Goal: Task Accomplishment & Management: Complete application form

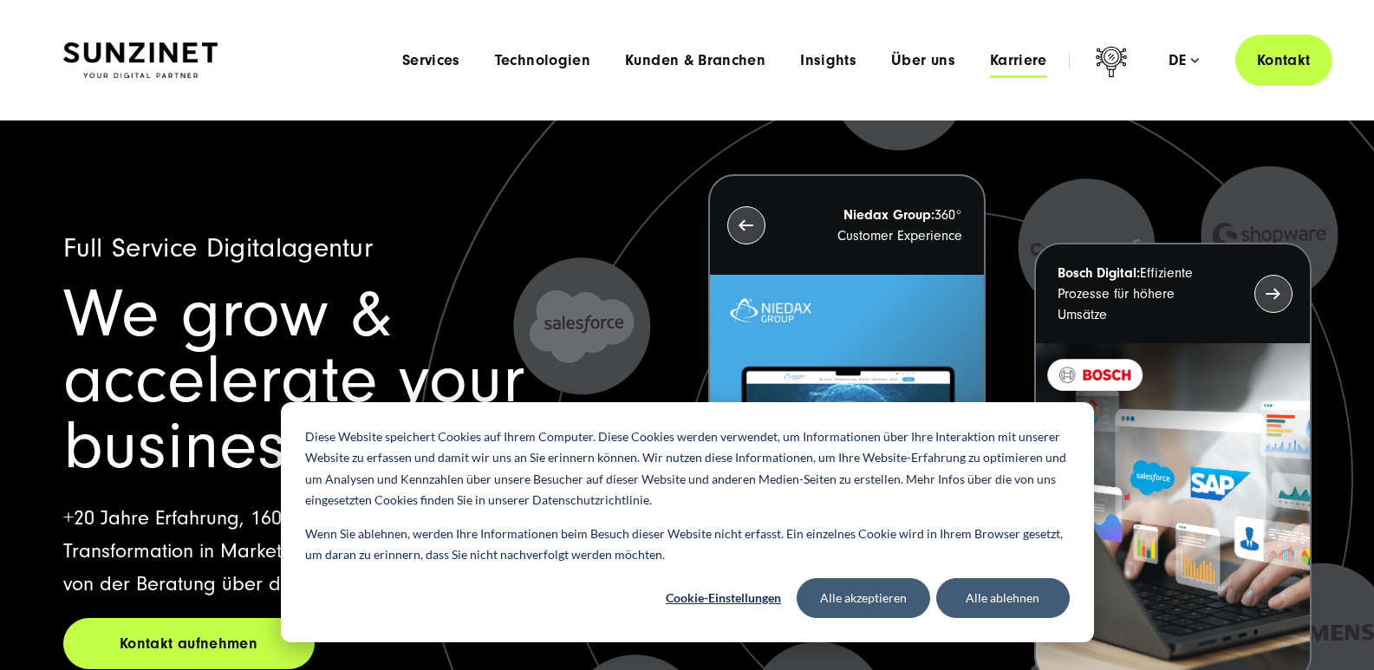
click at [1021, 55] on span "Karriere" at bounding box center [1018, 60] width 57 height 17
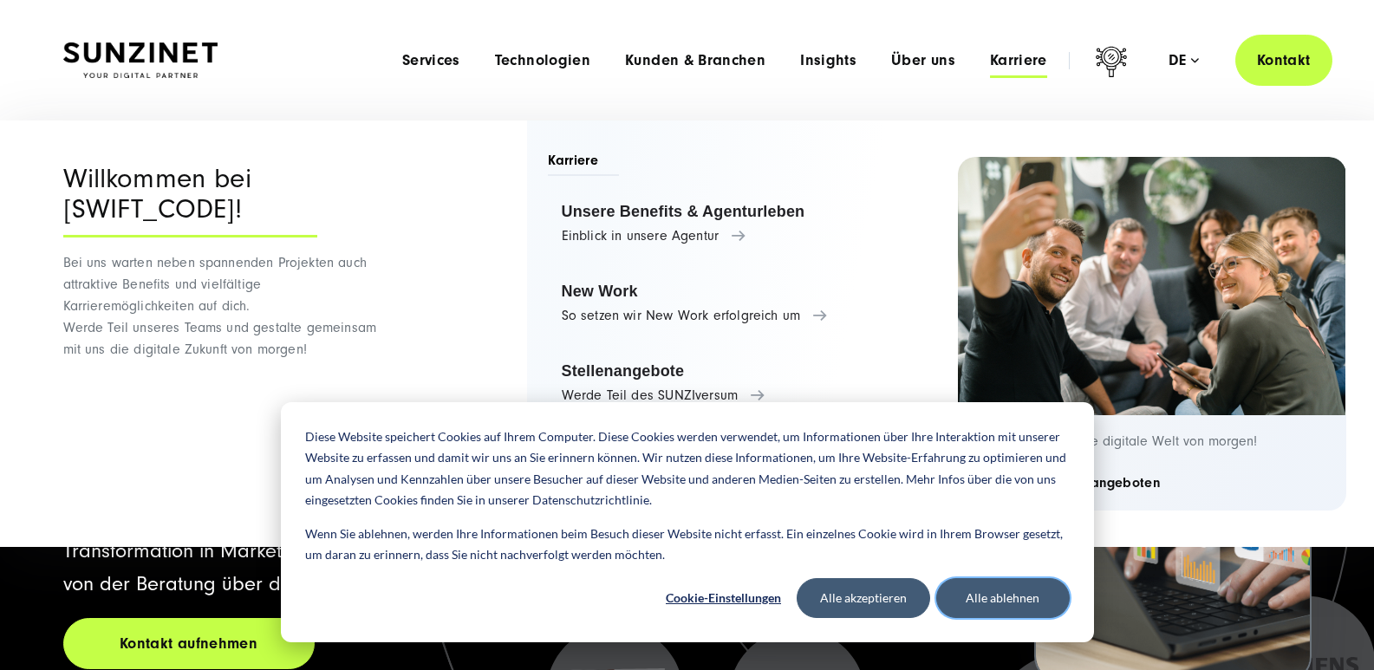
click at [979, 584] on button "Alle ablehnen" at bounding box center [1002, 598] width 133 height 40
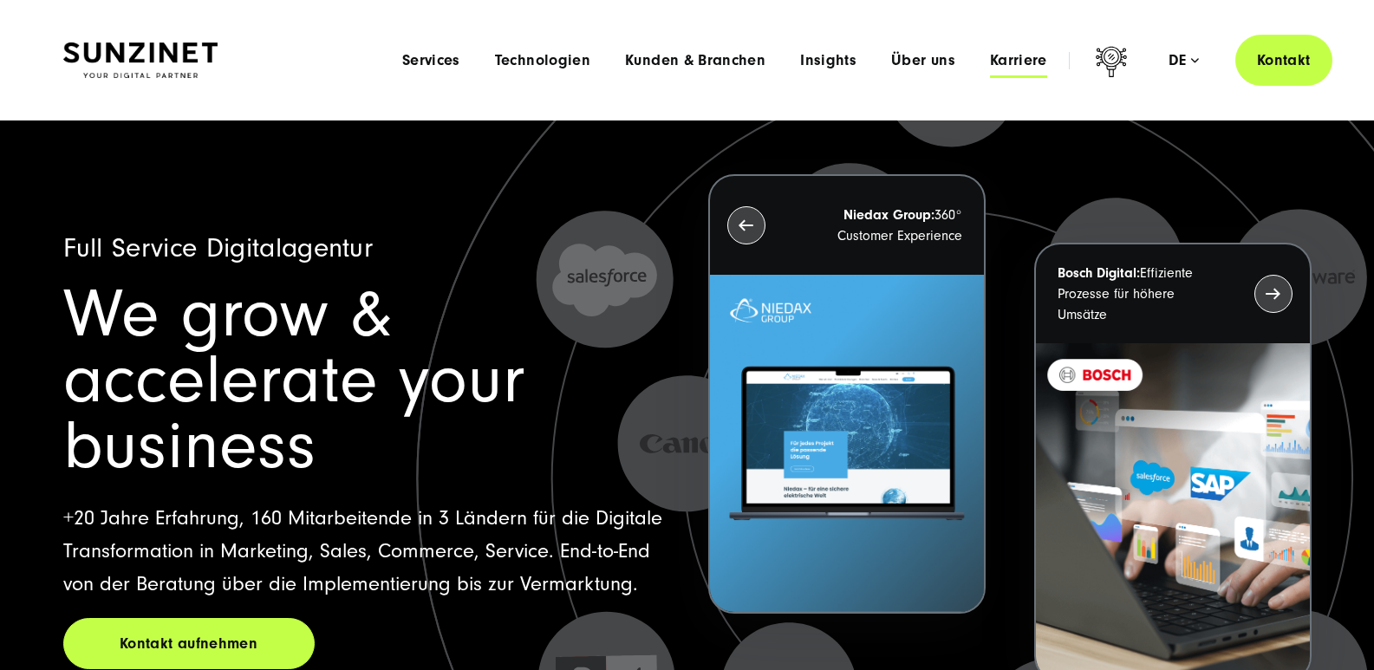
click at [1023, 62] on span "Karriere" at bounding box center [1018, 60] width 57 height 17
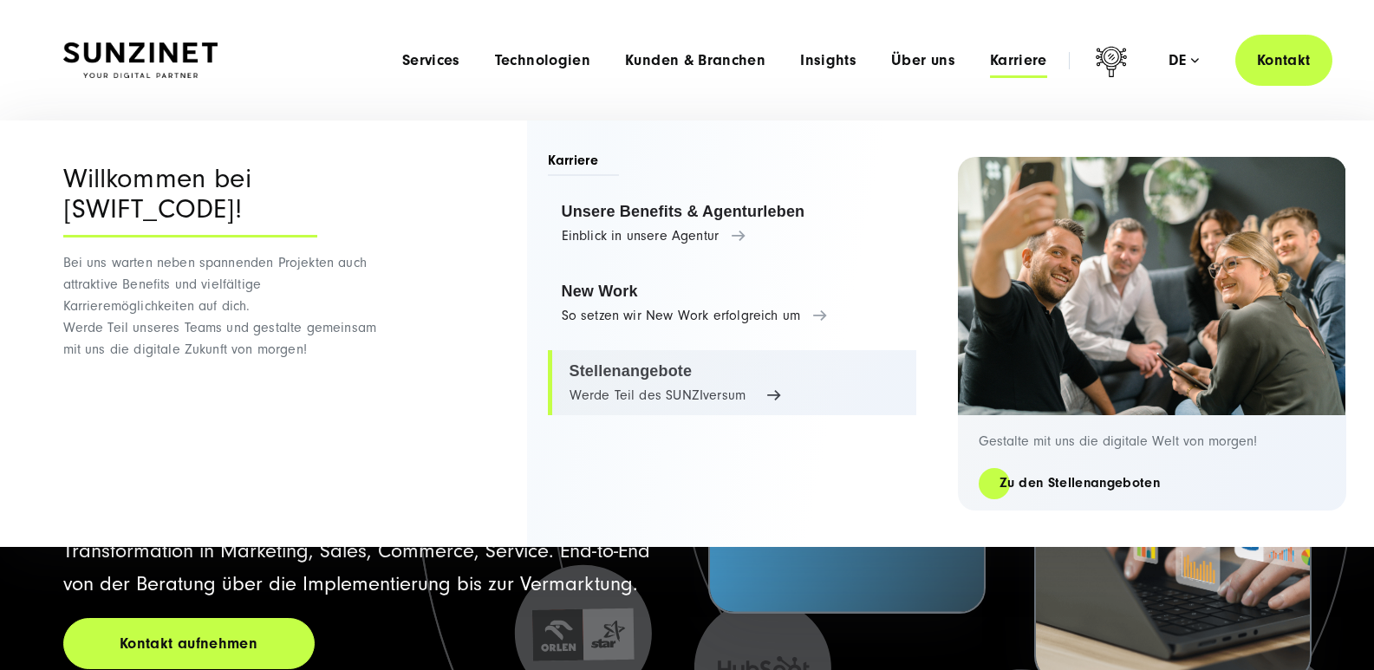
click at [679, 368] on link "Stellenangebote Werde Teil des SUNZIversum" at bounding box center [732, 383] width 368 height 66
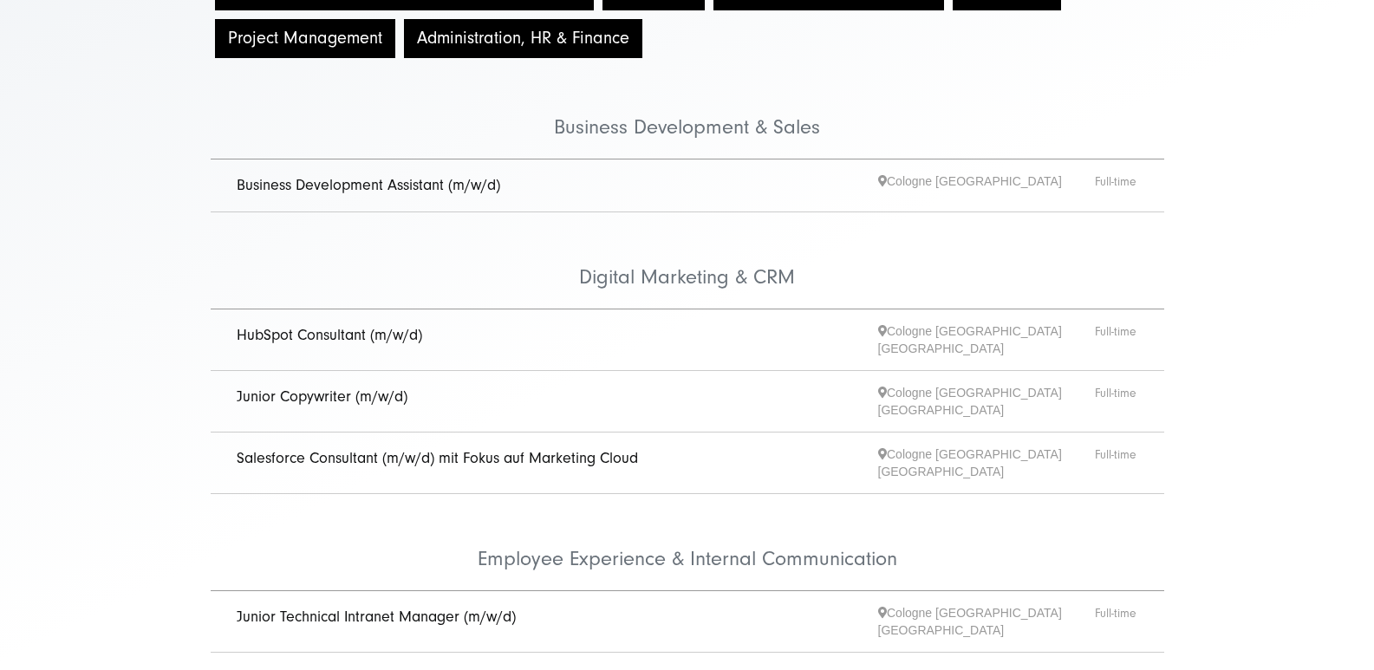
scroll to position [346, 0]
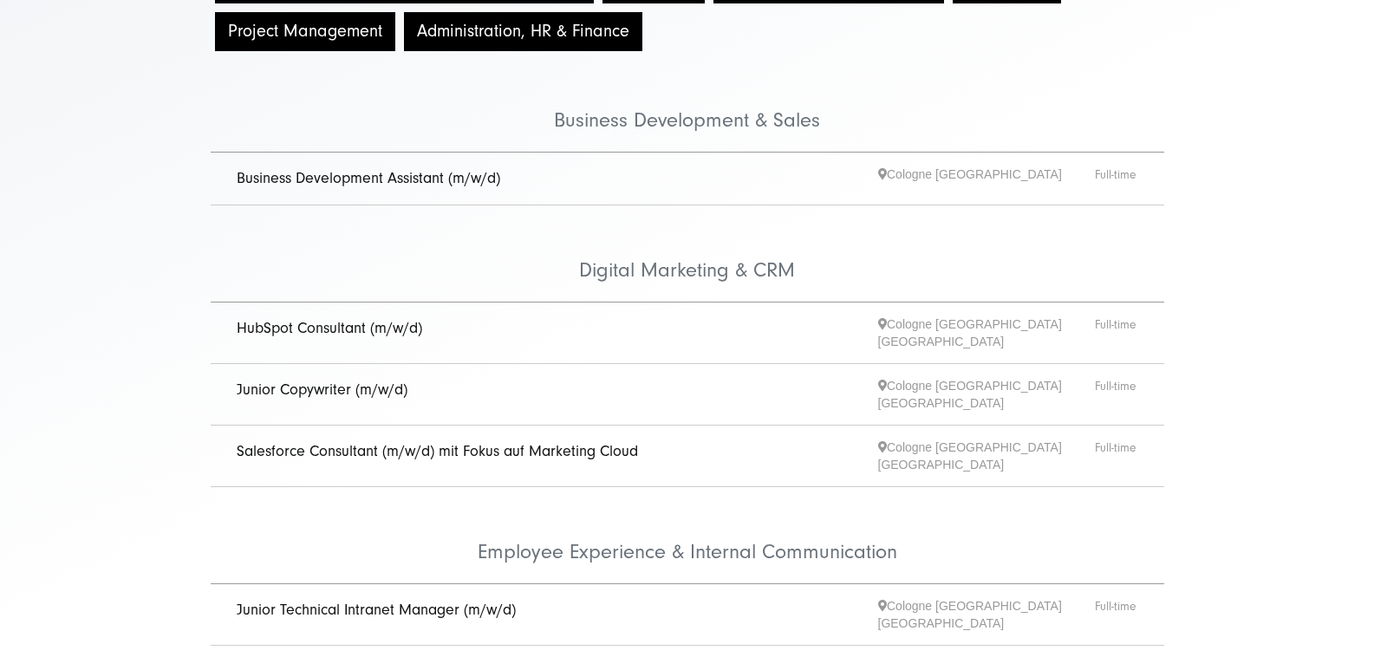
click at [361, 381] on link "Junior Copywriter (m/w/d)" at bounding box center [322, 390] width 171 height 18
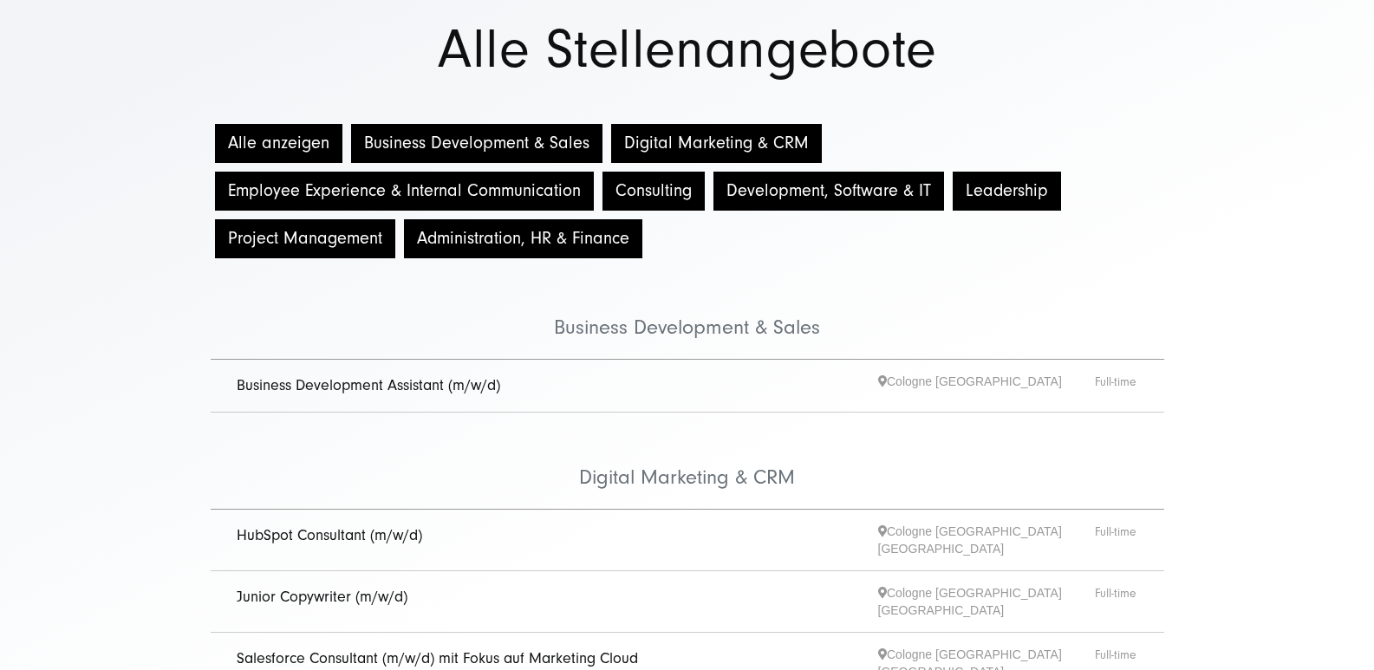
scroll to position [318, 0]
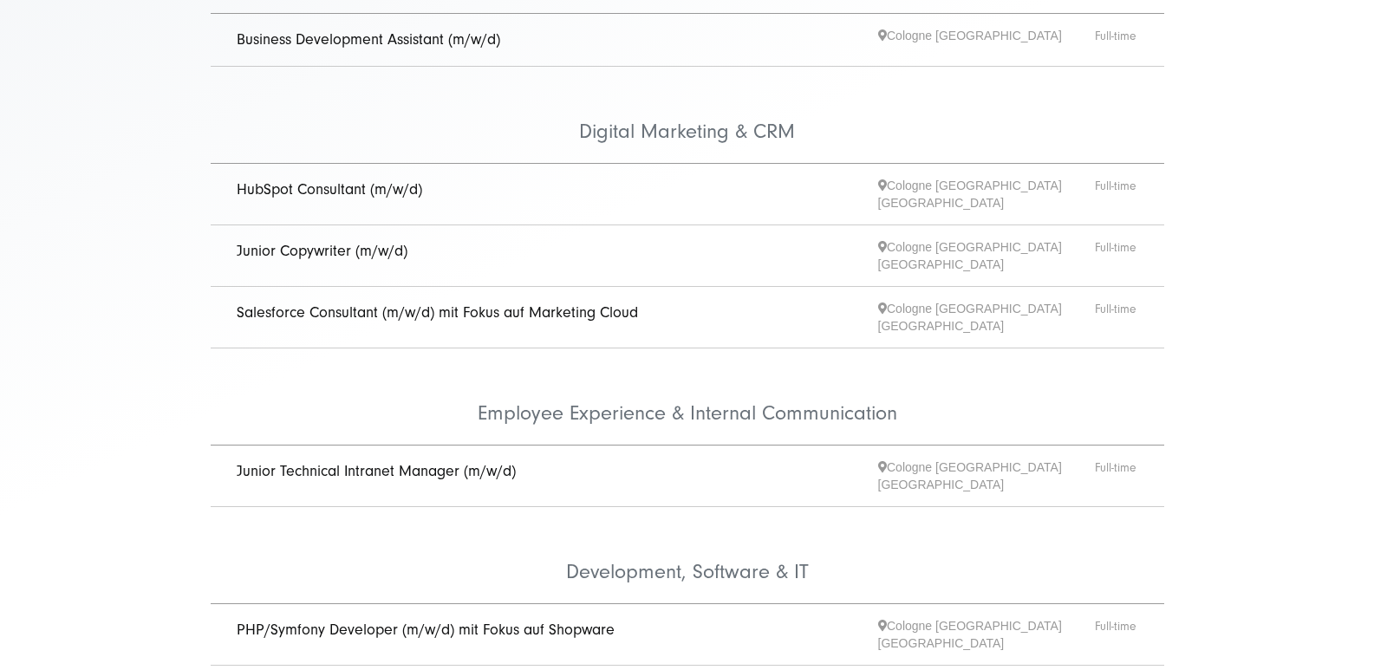
click at [339, 242] on link "Junior Copywriter (m/w/d)" at bounding box center [322, 251] width 171 height 18
